Goal: Information Seeking & Learning: Learn about a topic

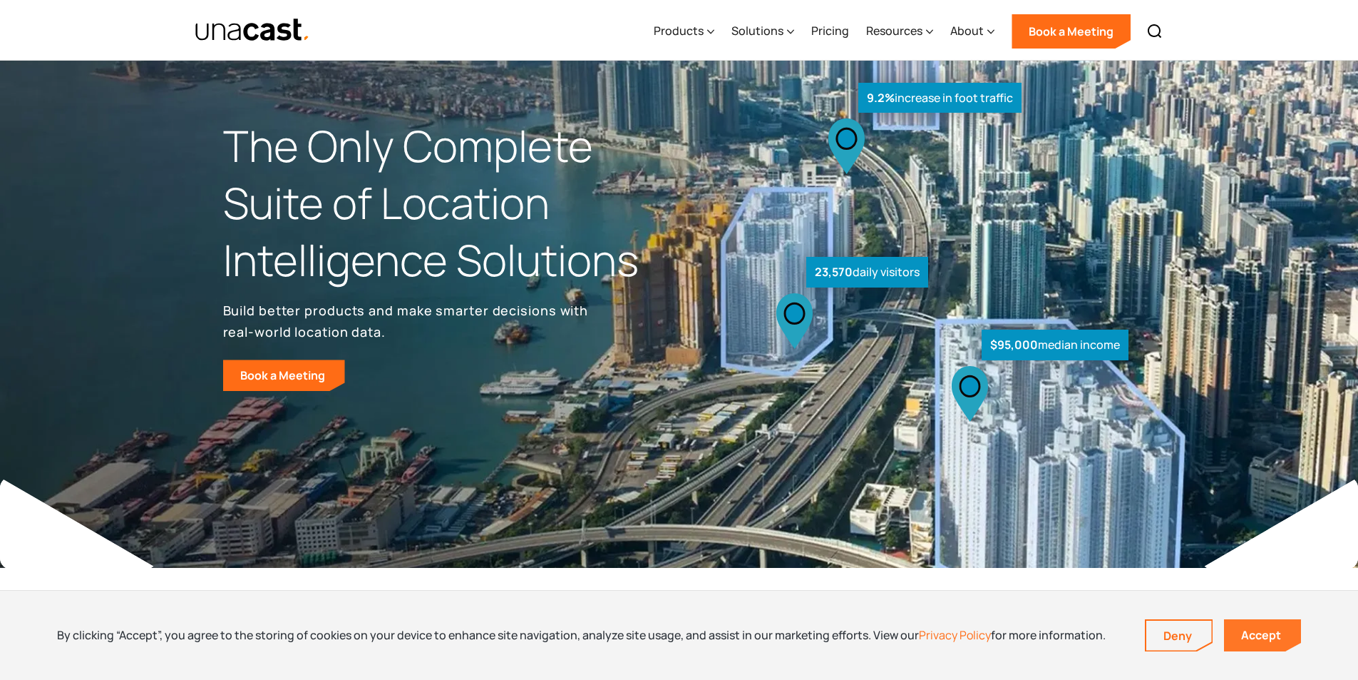
click at [1261, 632] on link "Accept" at bounding box center [1262, 635] width 77 height 32
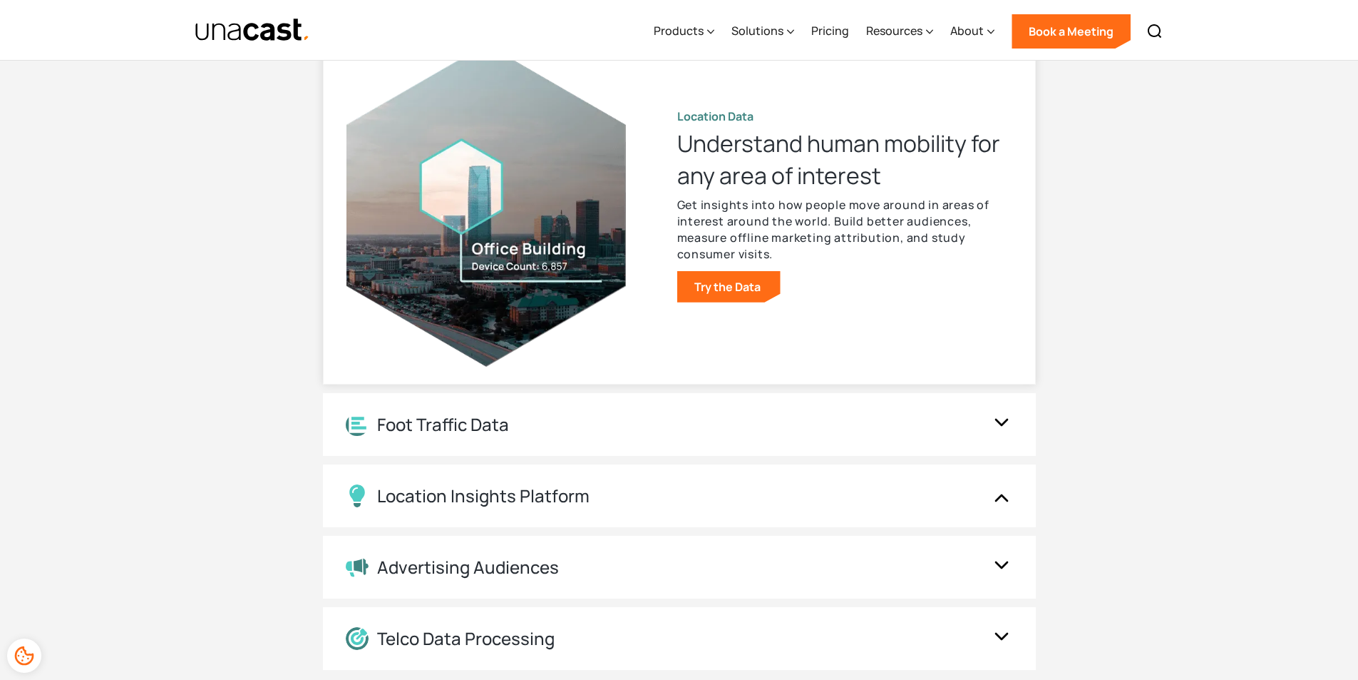
scroll to position [1498, 0]
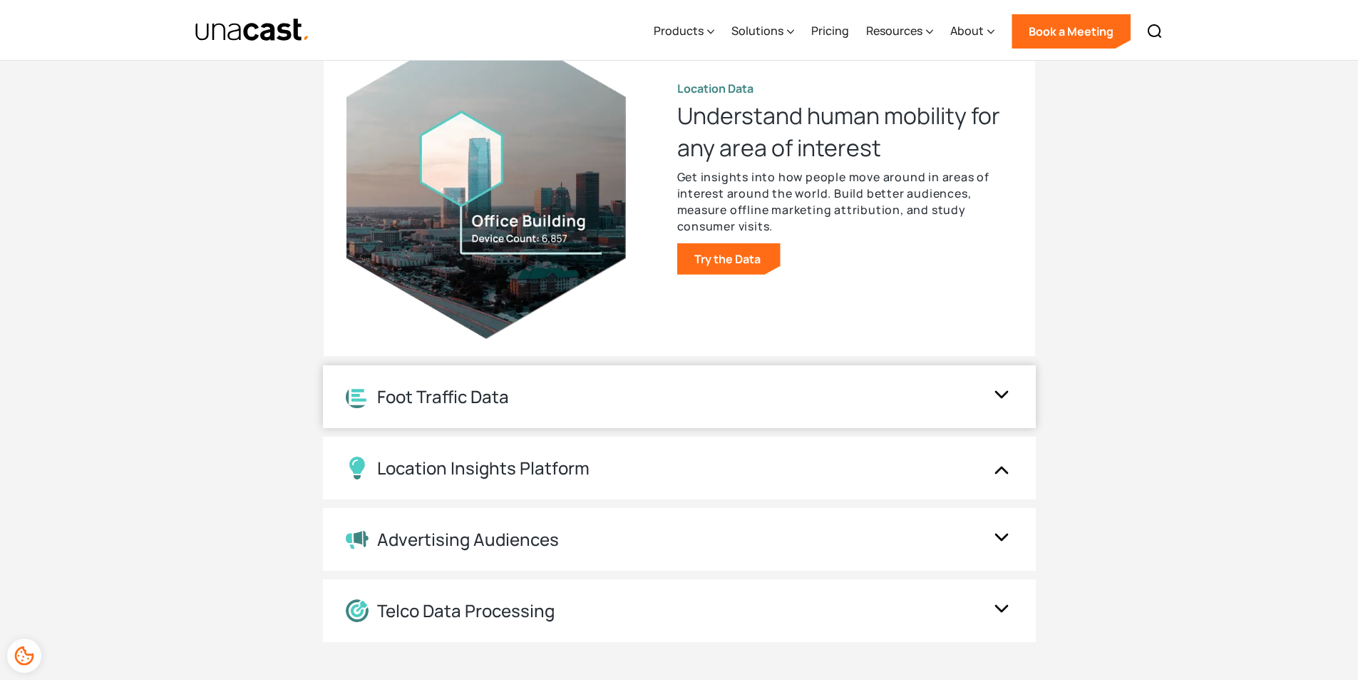
click at [759, 400] on div "Foot Traffic Data" at bounding box center [665, 397] width 639 height 22
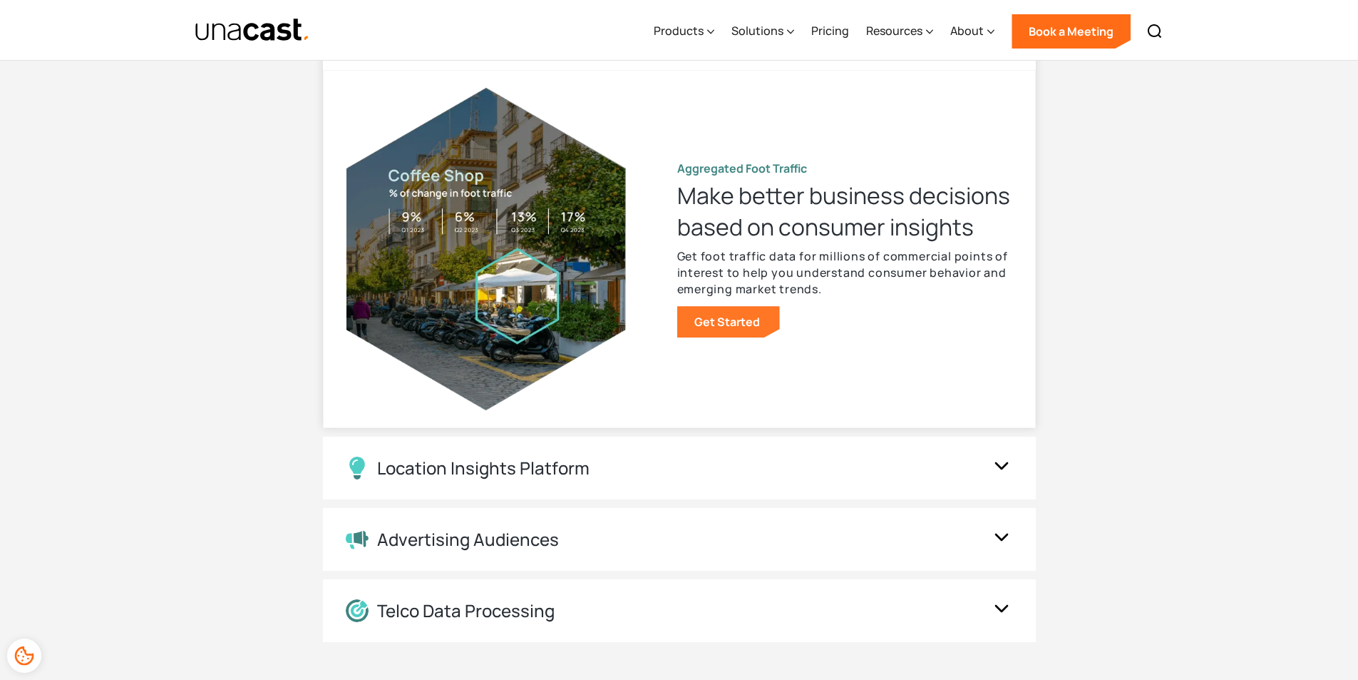
click at [726, 320] on link "Get Started" at bounding box center [728, 321] width 103 height 31
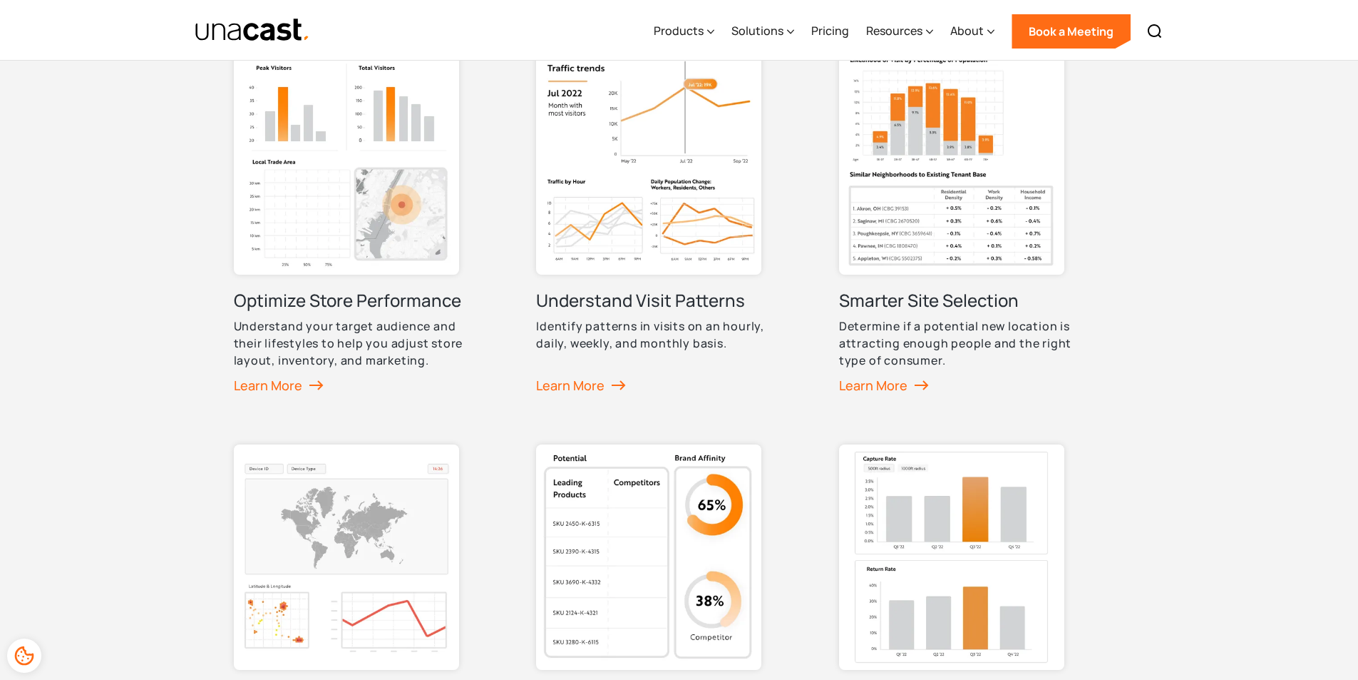
scroll to position [784, 0]
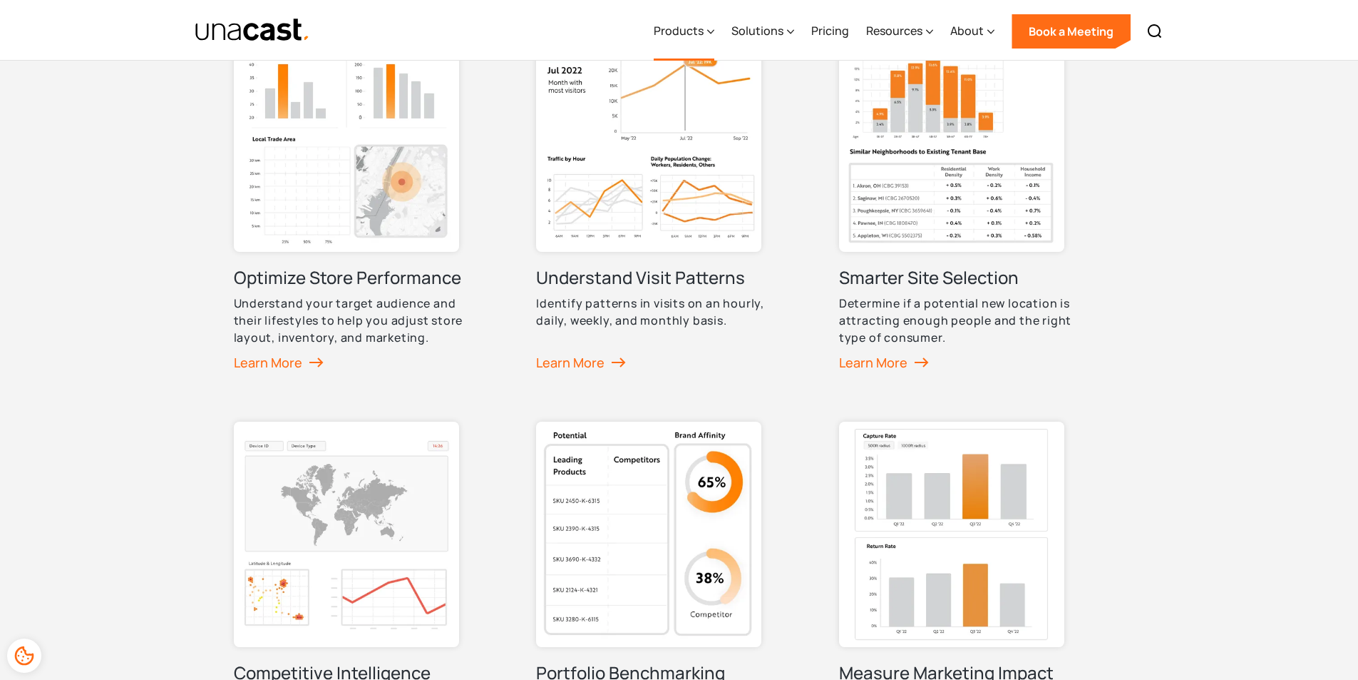
click at [702, 51] on div "Products" at bounding box center [684, 31] width 61 height 58
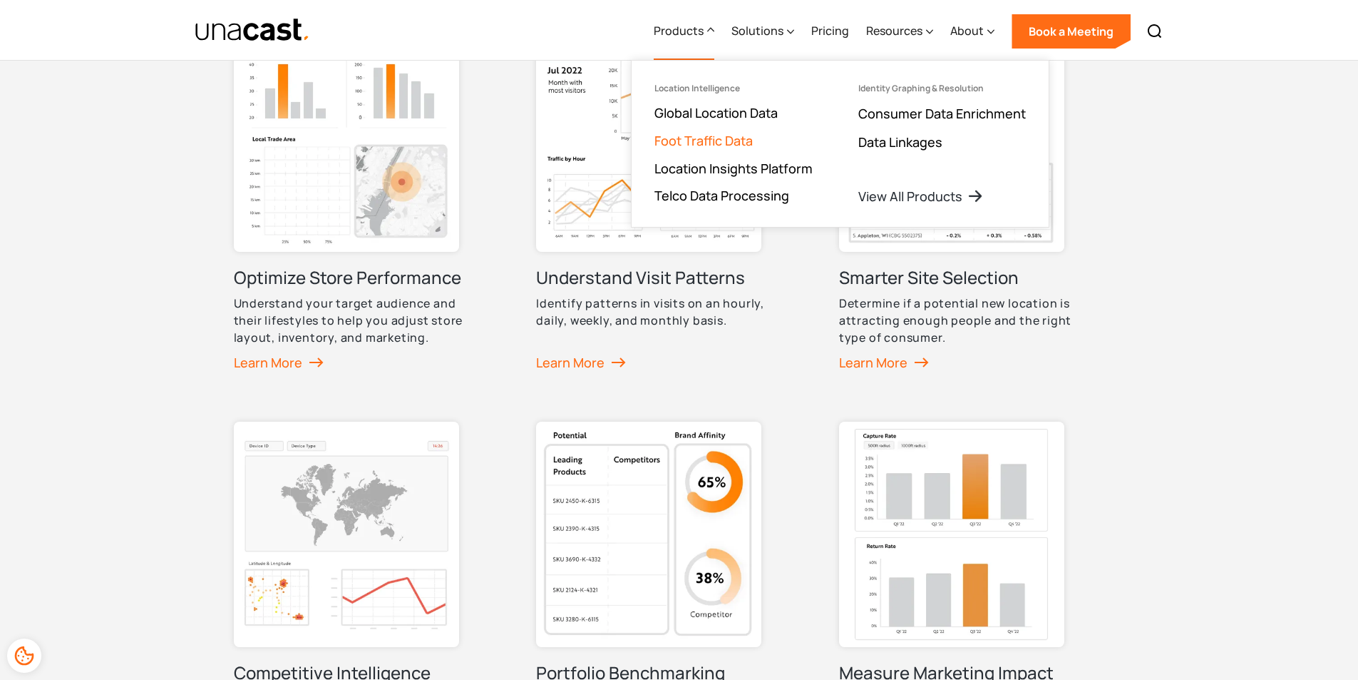
click at [703, 134] on link "Foot Traffic Data" at bounding box center [704, 140] width 98 height 17
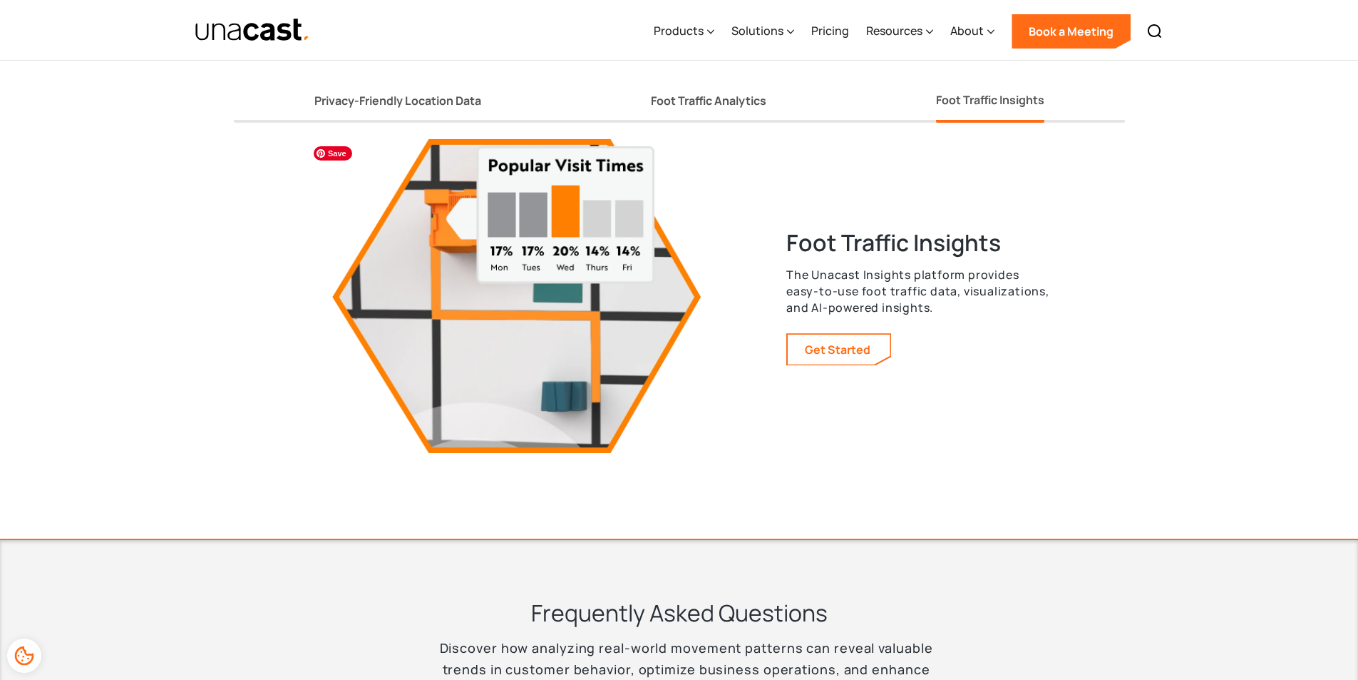
scroll to position [2638, 0]
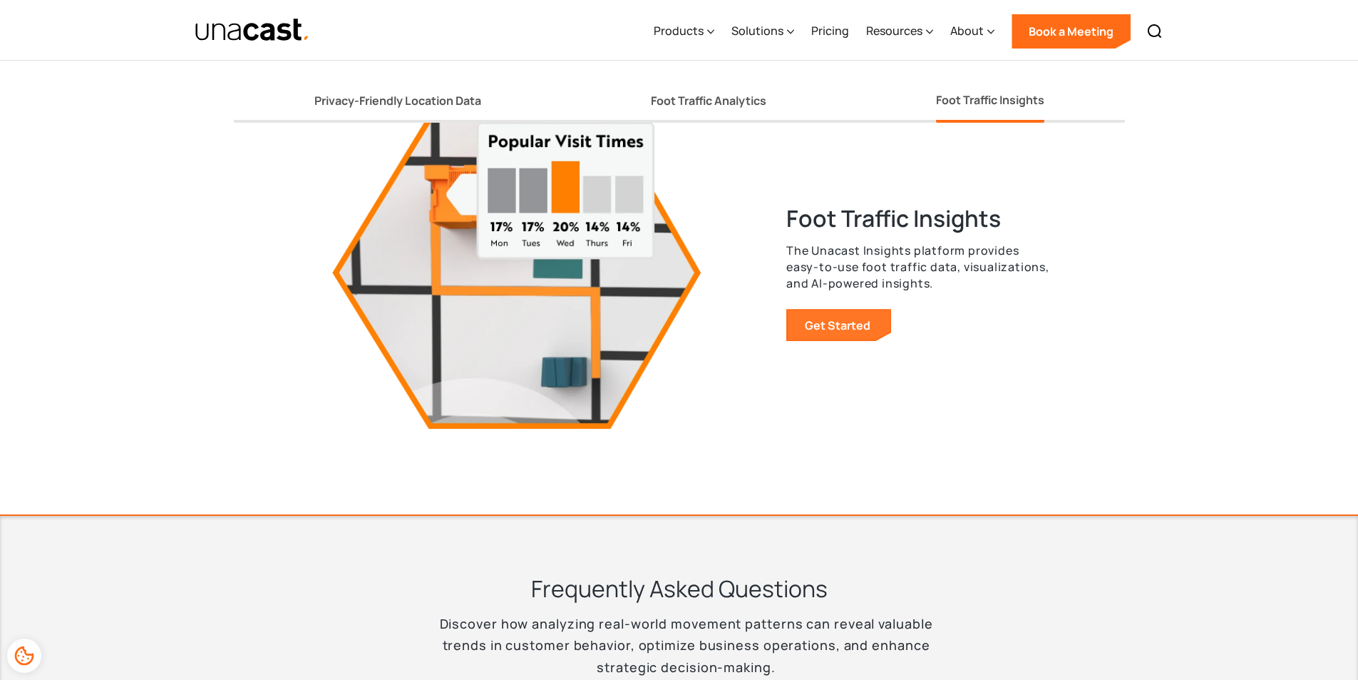
click at [839, 332] on link "Get Started" at bounding box center [839, 325] width 103 height 30
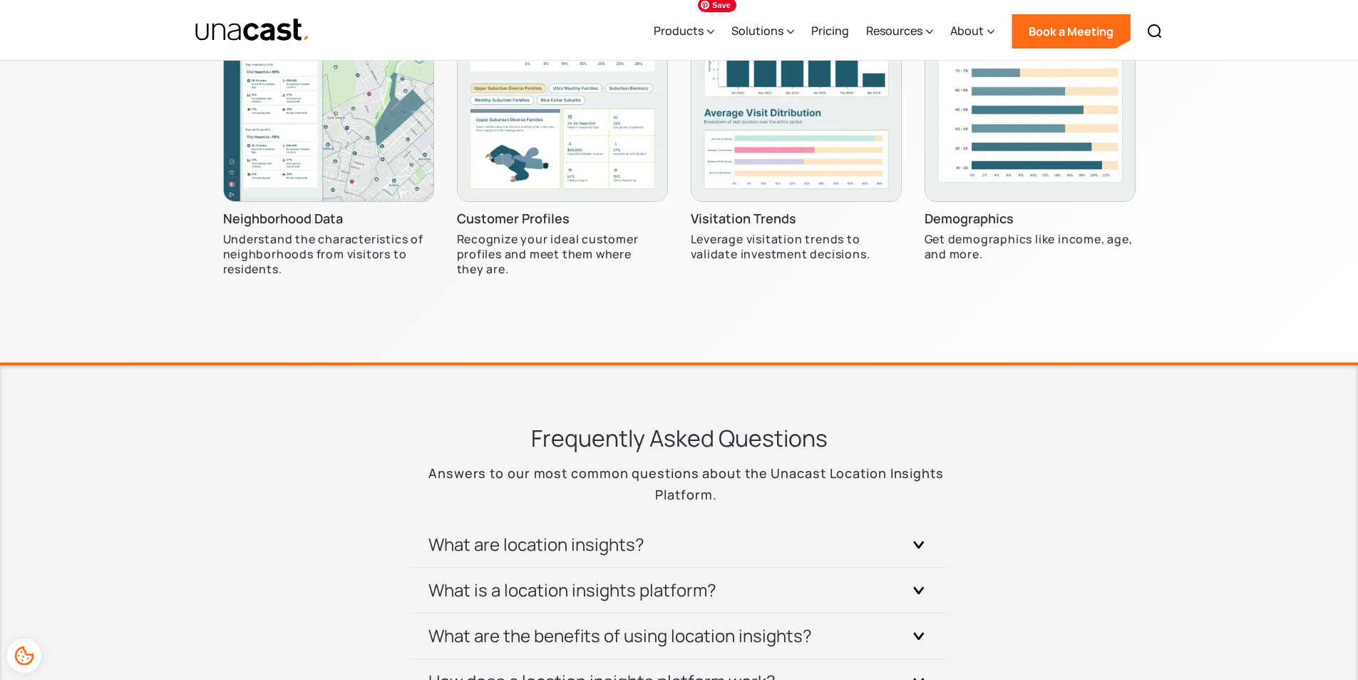
scroll to position [4706, 0]
